Goal: Task Accomplishment & Management: Use online tool/utility

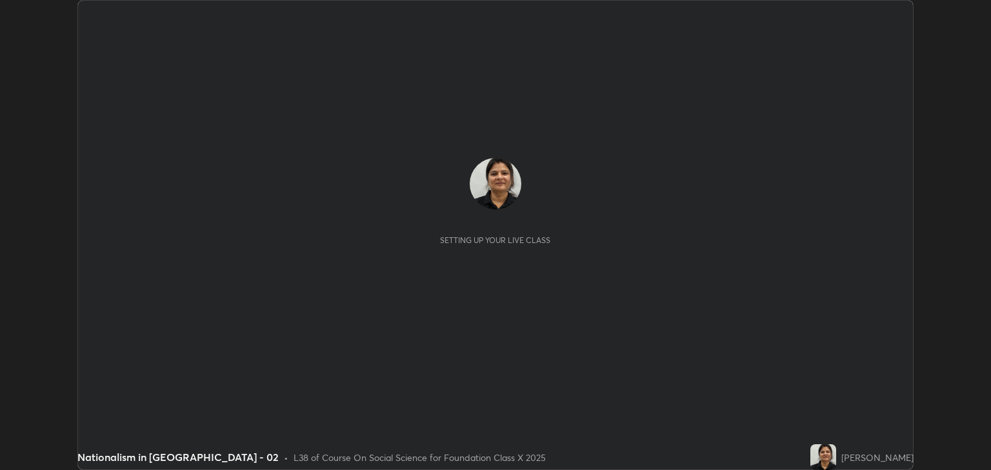
scroll to position [470, 991]
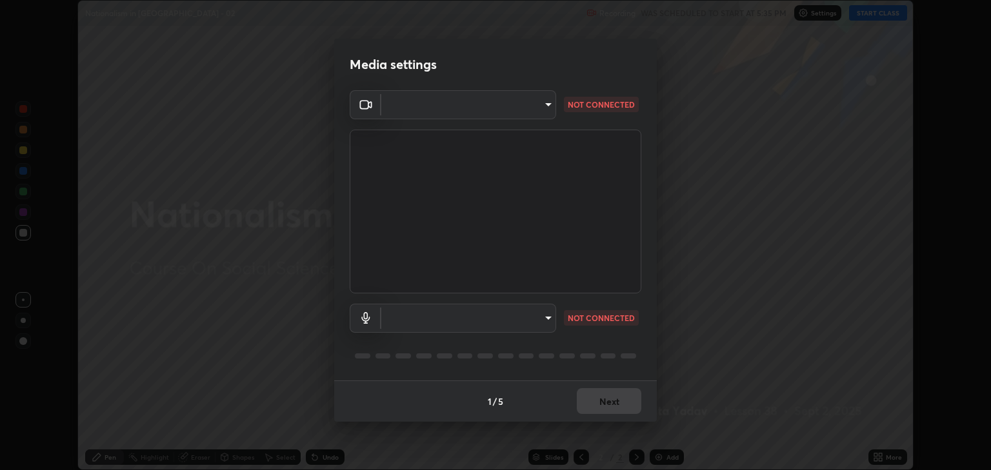
type input "3328cde424a25390179a7ca00da1373b9c8fa94f48d999d528576bd62ee58b72"
type input "default"
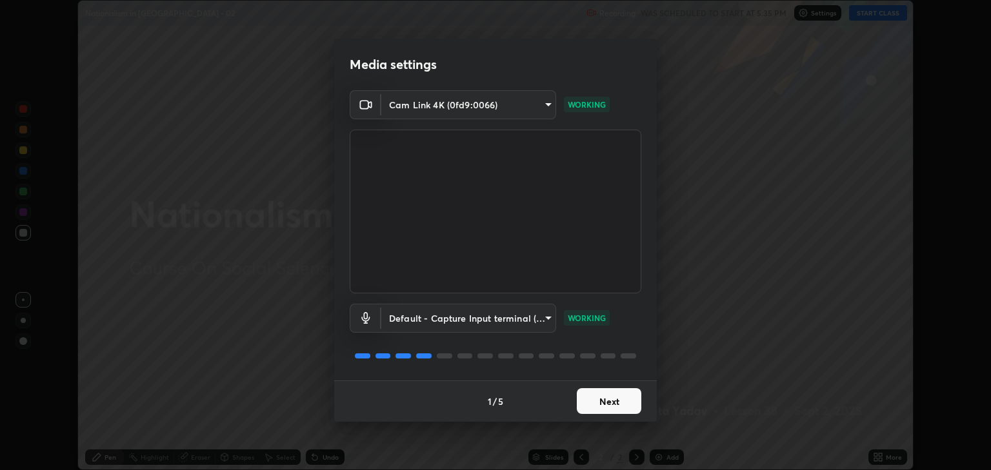
click at [598, 402] on button "Next" at bounding box center [609, 401] width 64 height 26
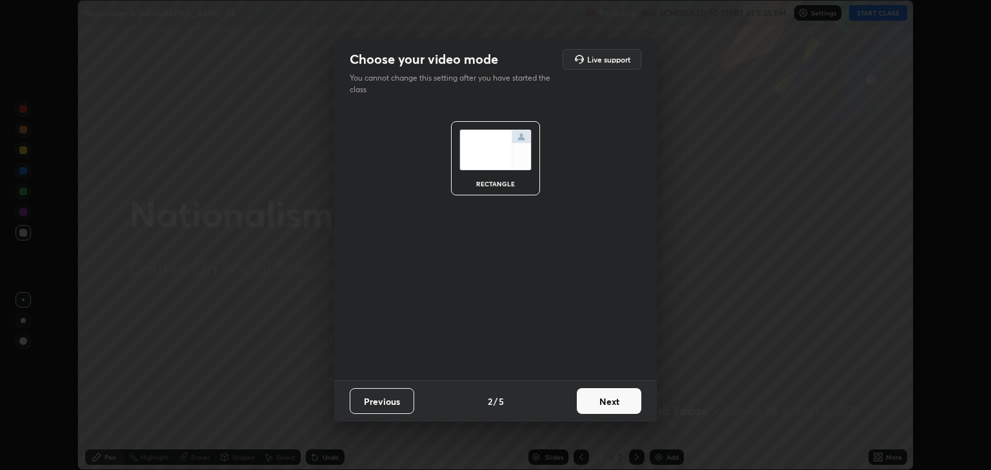
click at [605, 402] on button "Next" at bounding box center [609, 401] width 64 height 26
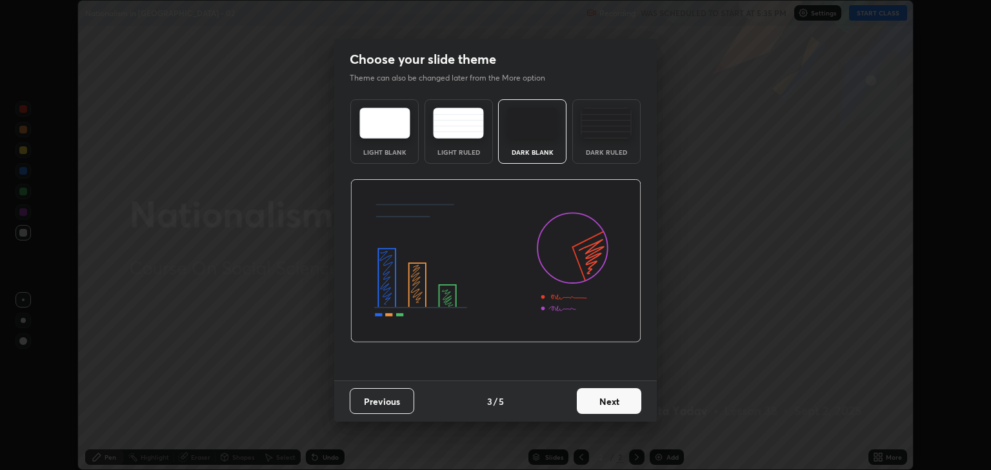
click at [388, 132] on img at bounding box center [384, 123] width 51 height 31
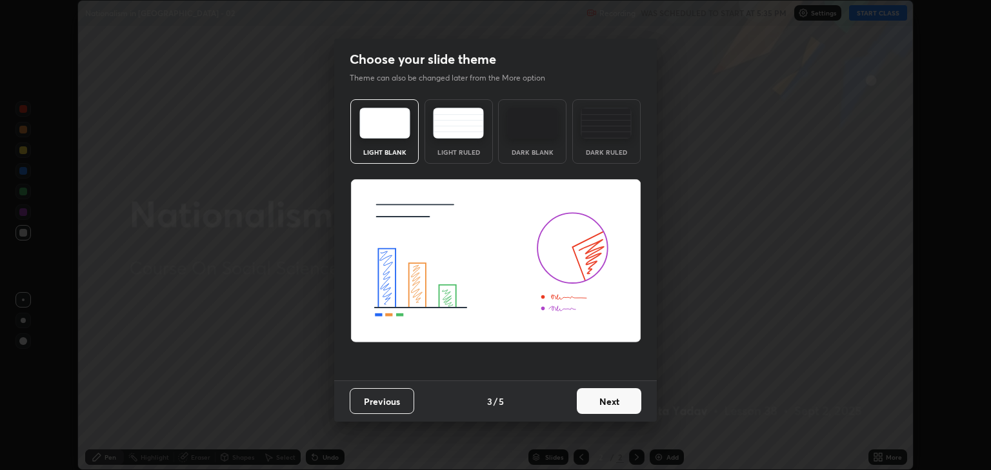
click at [604, 400] on button "Next" at bounding box center [609, 401] width 64 height 26
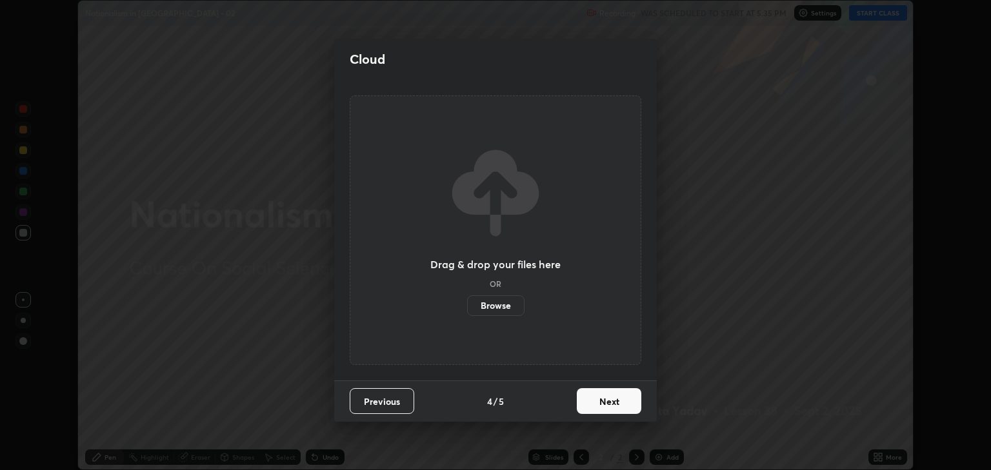
click at [604, 406] on button "Next" at bounding box center [609, 401] width 64 height 26
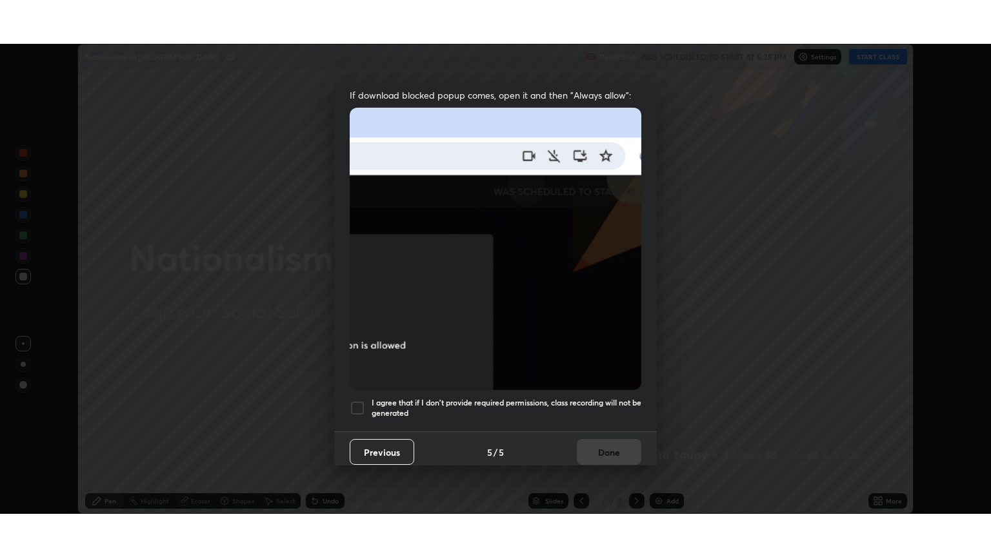
scroll to position [261, 0]
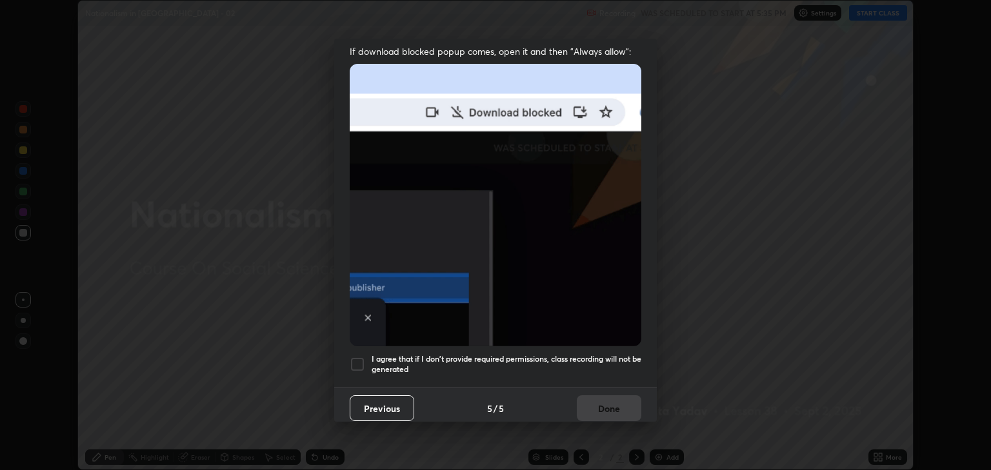
click at [357, 357] on div at bounding box center [357, 364] width 15 height 15
click at [595, 401] on button "Done" at bounding box center [609, 408] width 64 height 26
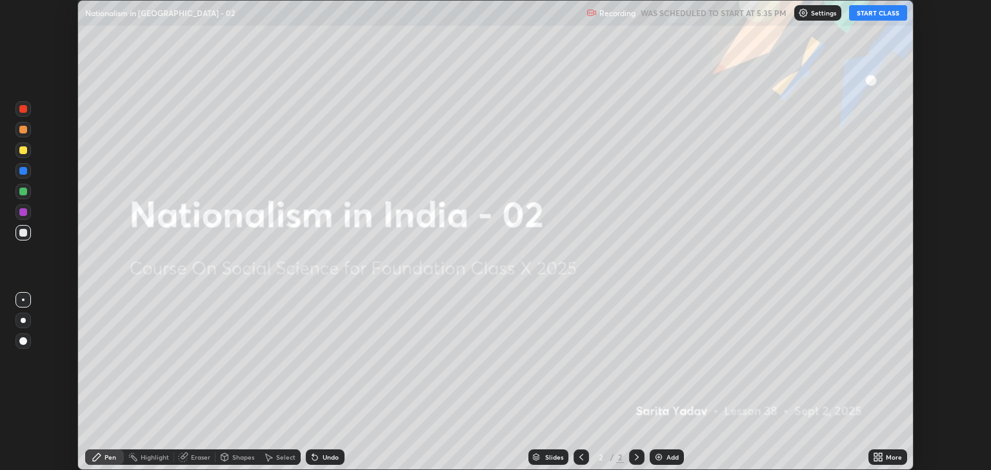
click at [658, 458] on img at bounding box center [658, 457] width 10 height 10
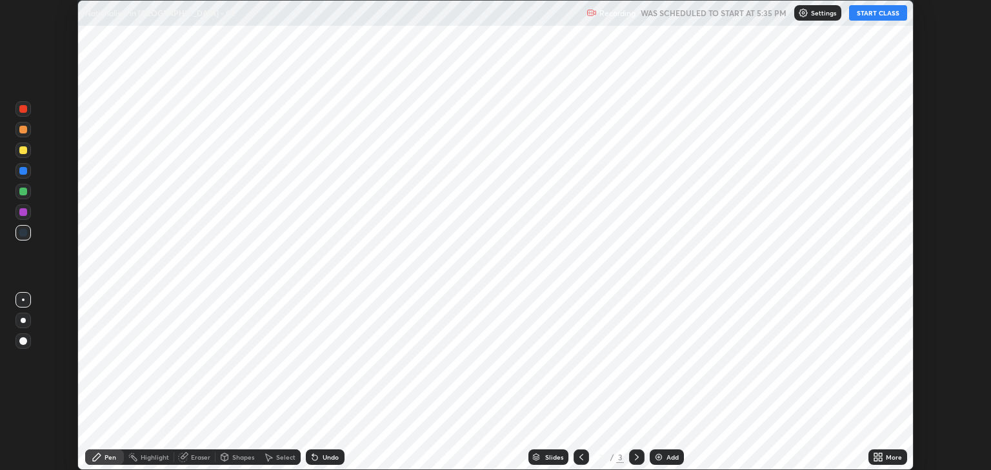
click at [864, 18] on button "START CLASS" at bounding box center [878, 12] width 58 height 15
click at [880, 457] on icon at bounding box center [878, 457] width 10 height 10
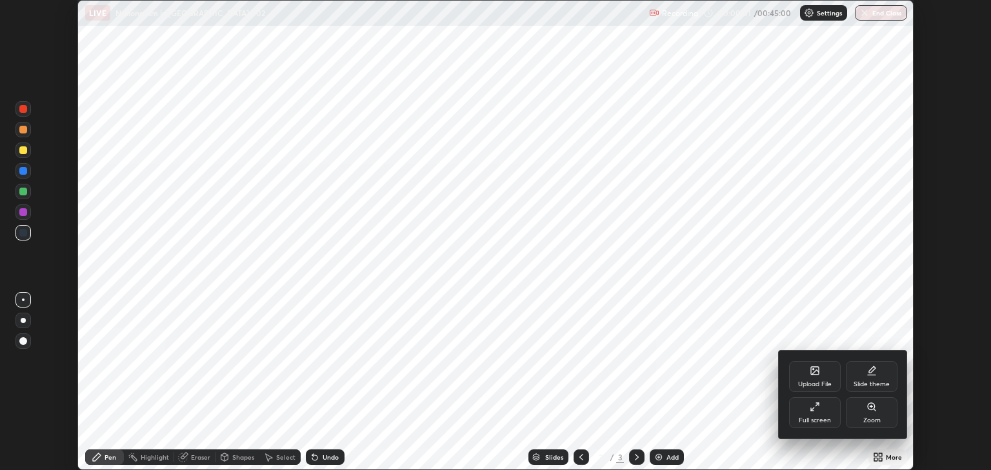
click at [811, 419] on div "Full screen" at bounding box center [814, 420] width 32 height 6
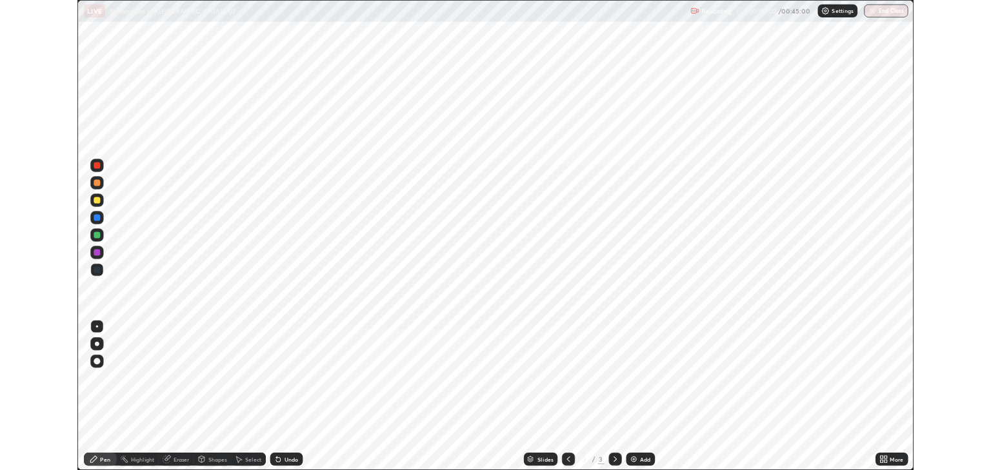
scroll to position [557, 991]
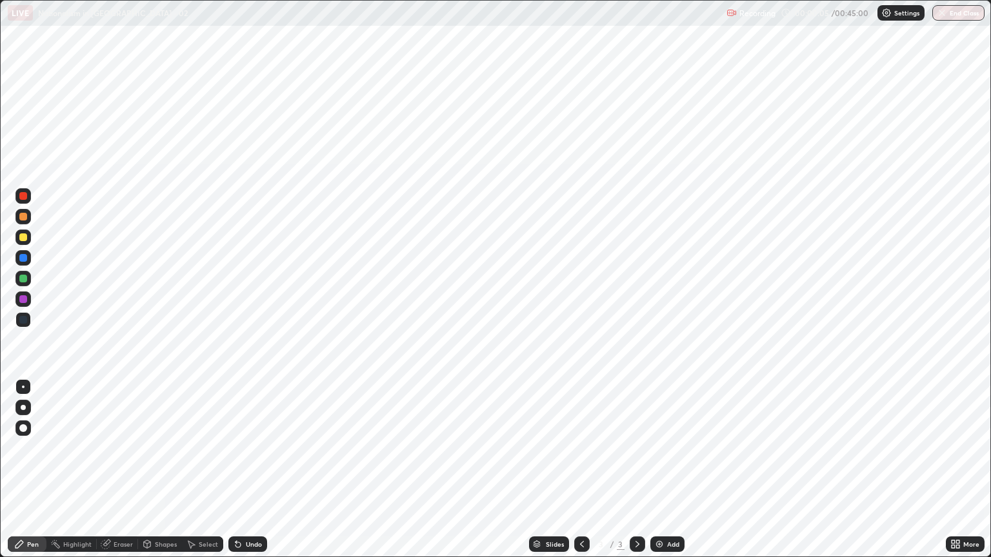
click at [25, 406] on div at bounding box center [23, 407] width 5 height 5
click at [23, 281] on div at bounding box center [23, 279] width 8 height 8
click at [24, 220] on div at bounding box center [23, 217] width 8 height 8
click at [657, 470] on img at bounding box center [659, 544] width 10 height 10
click at [21, 261] on div at bounding box center [23, 258] width 8 height 8
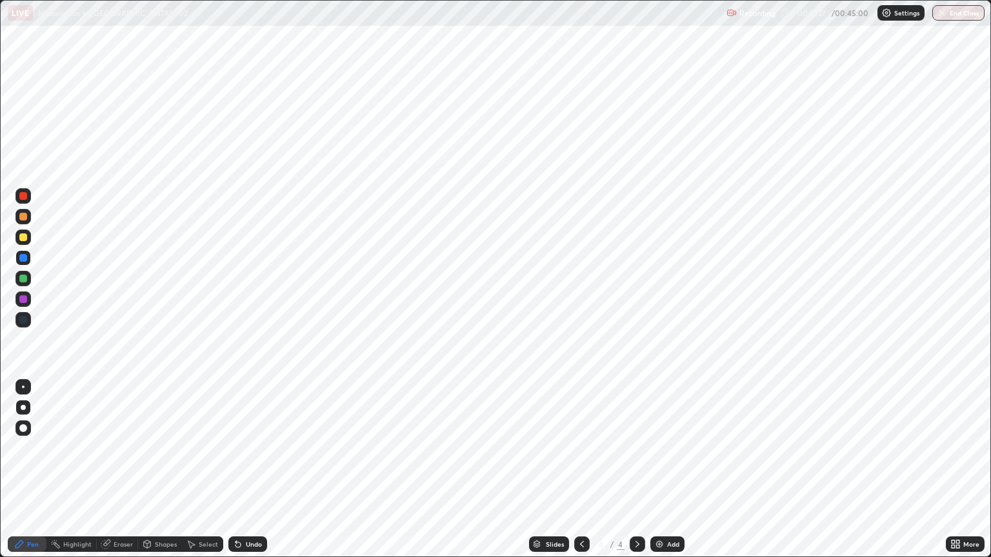
click at [22, 426] on div at bounding box center [23, 428] width 8 height 8
click at [250, 470] on div "Undo" at bounding box center [254, 544] width 16 height 6
click at [251, 470] on div "Undo" at bounding box center [254, 544] width 16 height 6
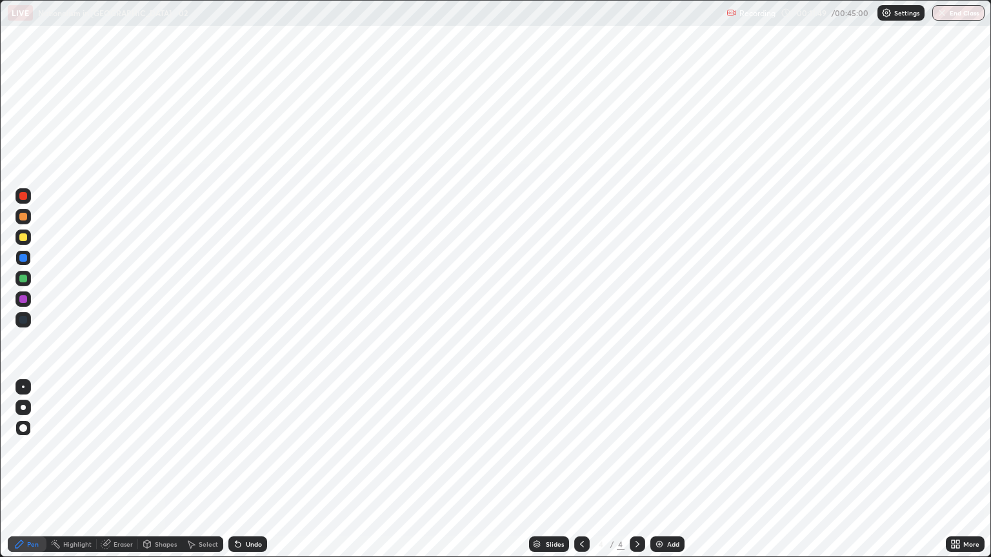
click at [253, 470] on div "Undo" at bounding box center [254, 544] width 16 height 6
click at [254, 470] on div "Undo" at bounding box center [247, 544] width 39 height 15
click at [253, 470] on div "Undo" at bounding box center [247, 544] width 39 height 15
click at [254, 470] on div "Undo" at bounding box center [247, 544] width 39 height 15
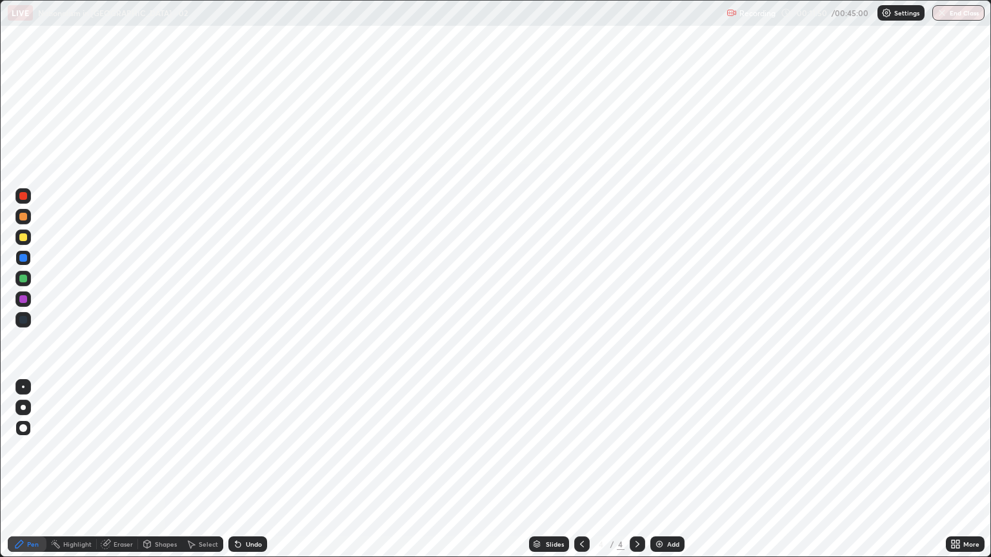
click at [255, 470] on div "Undo" at bounding box center [247, 544] width 39 height 15
click at [253, 470] on div "Undo" at bounding box center [247, 544] width 39 height 15
click at [254, 470] on div "Undo" at bounding box center [245, 544] width 44 height 26
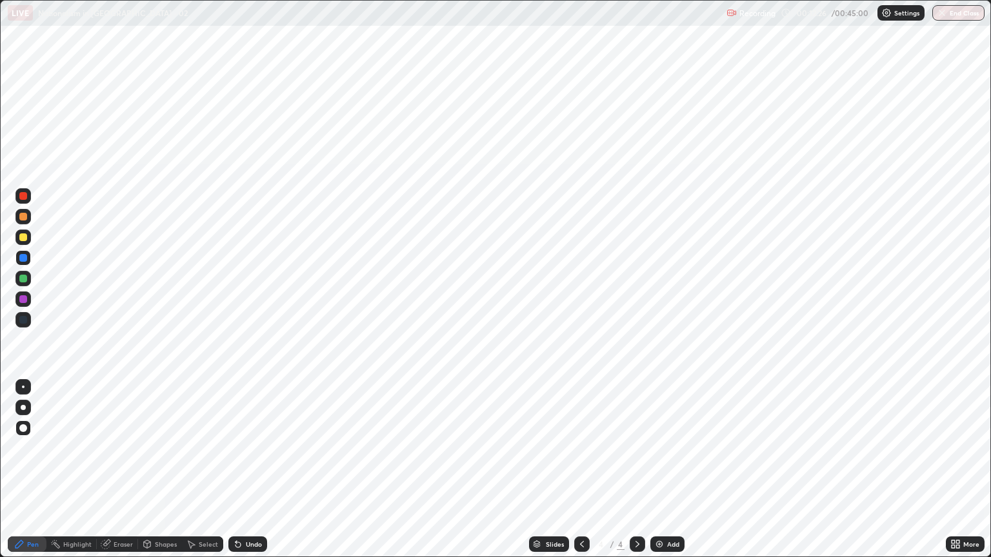
click at [18, 279] on div at bounding box center [22, 278] width 15 height 15
click at [655, 470] on img at bounding box center [659, 544] width 10 height 10
click at [22, 301] on div at bounding box center [23, 299] width 8 height 8
click at [659, 470] on img at bounding box center [659, 544] width 10 height 10
click at [19, 258] on div at bounding box center [23, 258] width 8 height 8
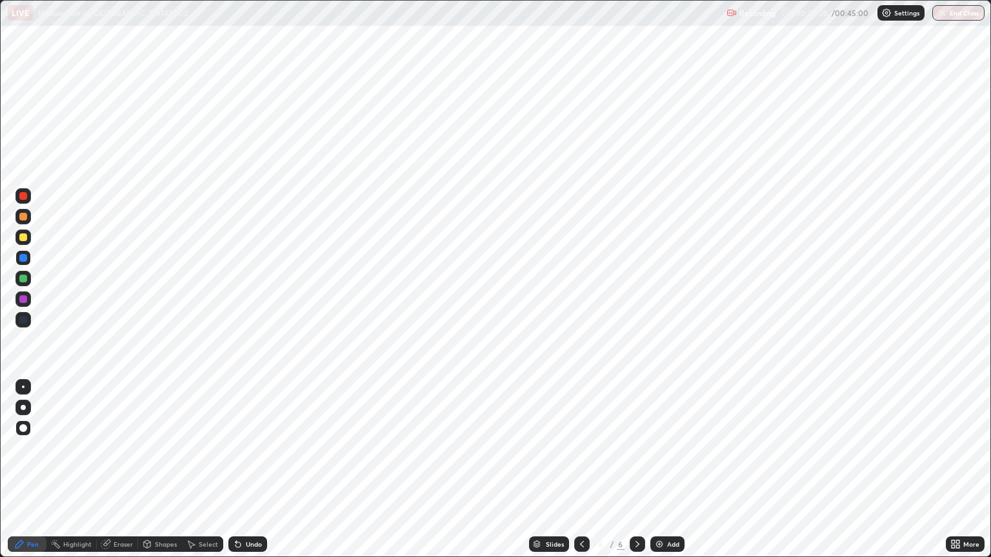
click at [22, 280] on div at bounding box center [23, 279] width 8 height 8
click at [661, 470] on img at bounding box center [659, 544] width 10 height 10
click at [23, 299] on div at bounding box center [23, 299] width 8 height 8
click at [23, 257] on div at bounding box center [23, 258] width 8 height 8
click at [23, 299] on div at bounding box center [23, 299] width 8 height 8
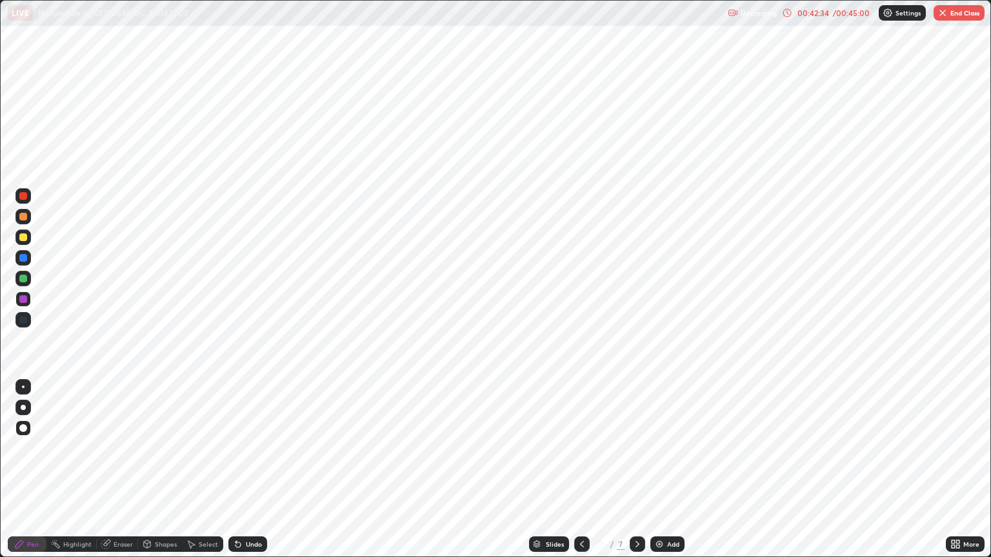
click at [22, 279] on div at bounding box center [23, 279] width 8 height 8
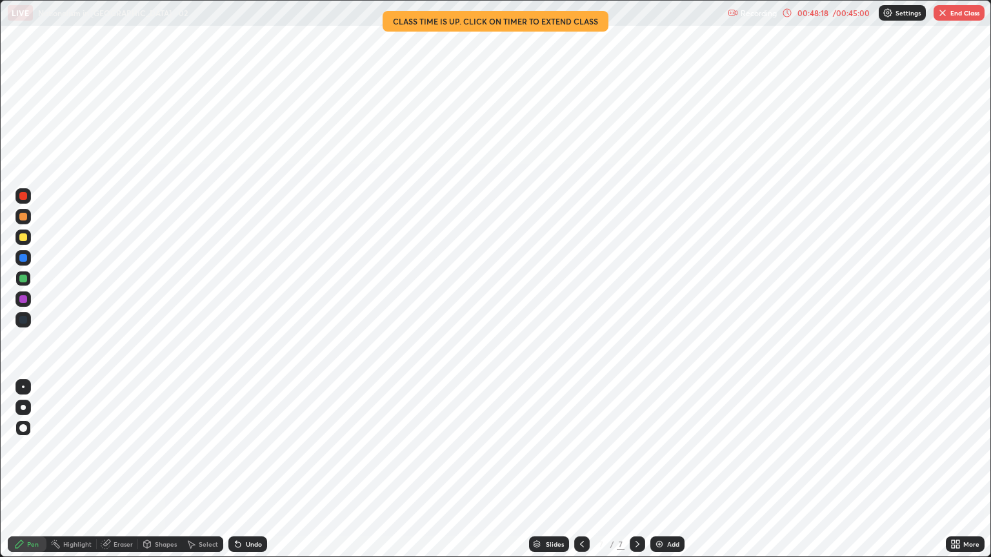
click at [955, 15] on button "End Class" at bounding box center [958, 12] width 51 height 15
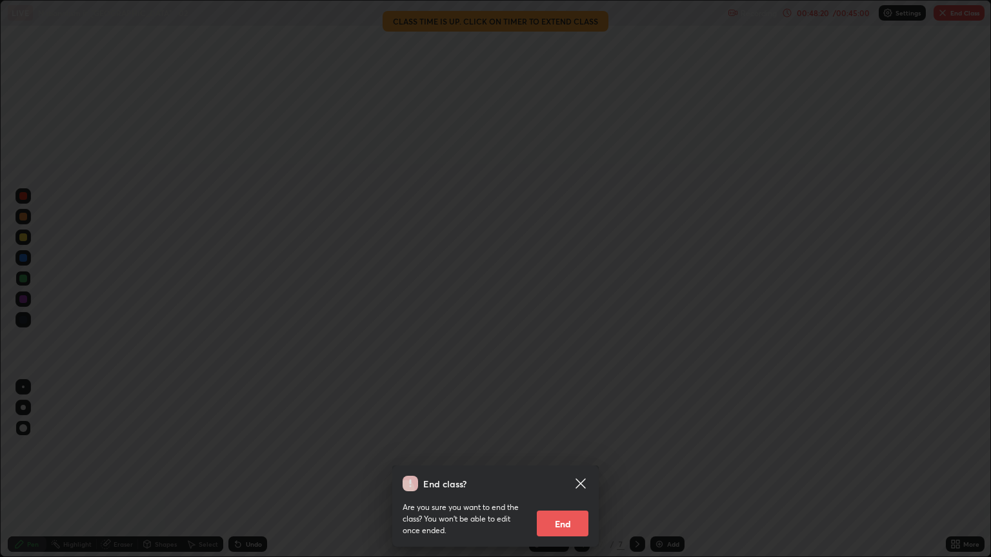
click at [560, 470] on button "End" at bounding box center [563, 524] width 52 height 26
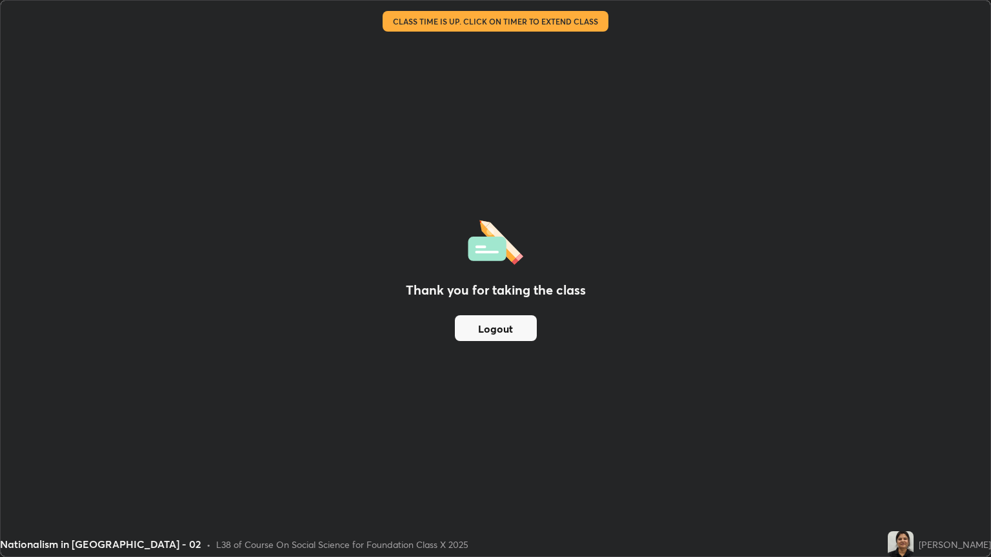
click at [495, 330] on button "Logout" at bounding box center [496, 328] width 82 height 26
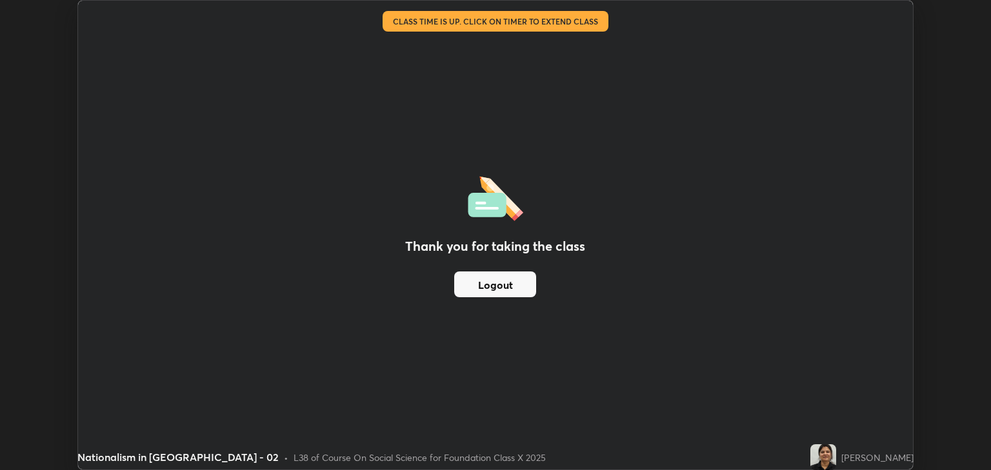
scroll to position [64024, 63504]
